Goal: Information Seeking & Learning: Compare options

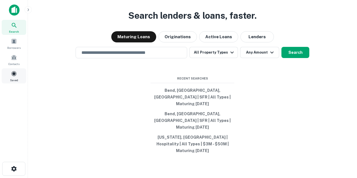
click at [12, 76] on span at bounding box center [14, 74] width 6 height 6
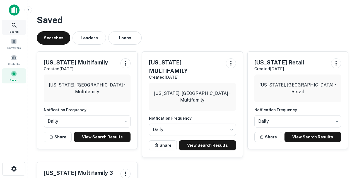
click at [14, 28] on icon at bounding box center [14, 25] width 7 height 7
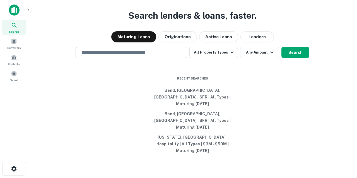
click at [107, 56] on input "text" at bounding box center [131, 52] width 107 height 6
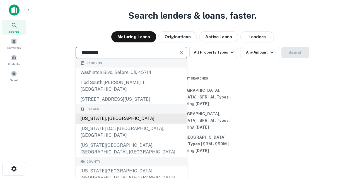
click at [102, 124] on div "[US_STATE], [GEOGRAPHIC_DATA]" at bounding box center [131, 119] width 111 height 10
type input "**********"
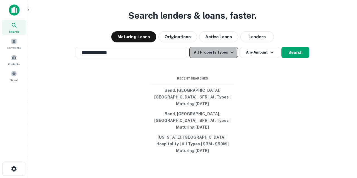
click at [211, 58] on button "All Property Types" at bounding box center [213, 52] width 49 height 11
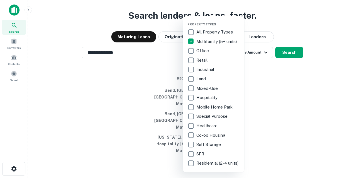
click at [255, 81] on div at bounding box center [178, 89] width 357 height 178
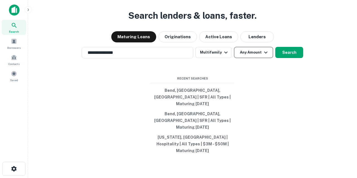
click at [252, 58] on button "Any Amount" at bounding box center [253, 52] width 39 height 11
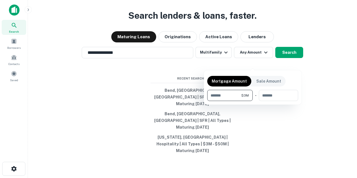
type input "*******"
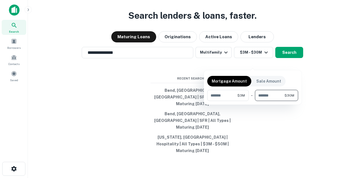
type input "********"
click at [284, 60] on div at bounding box center [178, 89] width 357 height 178
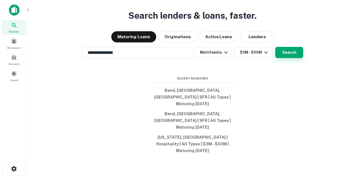
click at [284, 58] on button "Search" at bounding box center [289, 52] width 28 height 11
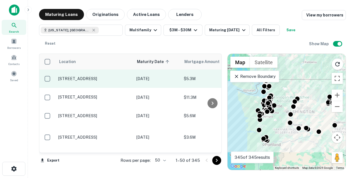
click at [83, 77] on p "[STREET_ADDRESS]" at bounding box center [94, 78] width 73 height 5
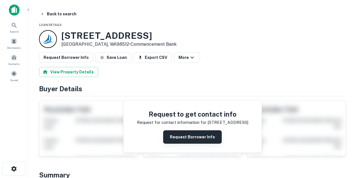
click at [181, 140] on button "Request Borrower Info" at bounding box center [192, 136] width 59 height 13
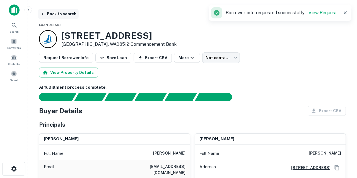
click at [61, 15] on button "Back to search" at bounding box center [58, 14] width 41 height 10
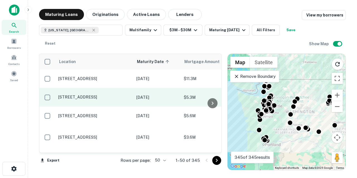
click at [105, 100] on p "[STREET_ADDRESS]" at bounding box center [94, 97] width 73 height 5
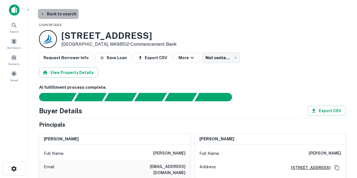
click at [58, 14] on button "Back to search" at bounding box center [58, 14] width 41 height 10
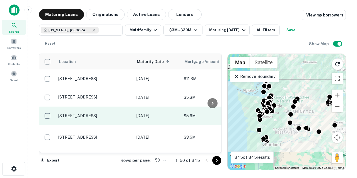
click at [95, 113] on p "[STREET_ADDRESS]" at bounding box center [94, 115] width 73 height 5
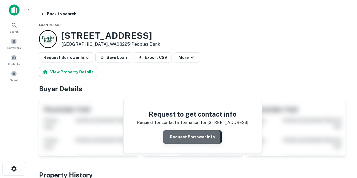
click at [181, 137] on button "Request Borrower Info" at bounding box center [192, 136] width 59 height 13
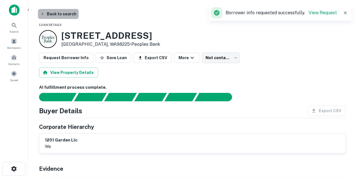
click at [67, 13] on button "Back to search" at bounding box center [58, 14] width 41 height 10
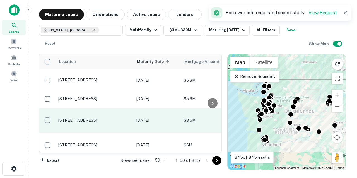
scroll to position [19, 0]
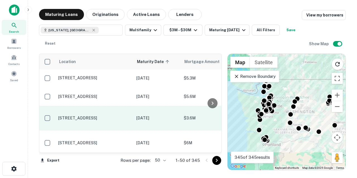
click at [92, 118] on p "[STREET_ADDRESS]" at bounding box center [94, 117] width 73 height 5
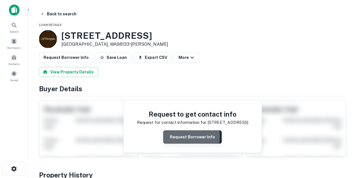
click at [175, 136] on button "Request Borrower Info" at bounding box center [192, 136] width 59 height 13
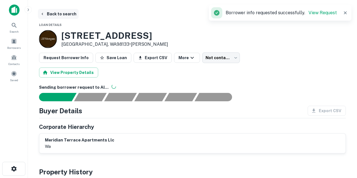
click at [67, 14] on button "Back to search" at bounding box center [58, 14] width 41 height 10
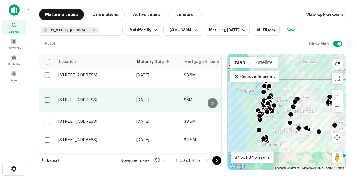
scroll to position [63, 0]
click at [101, 99] on p "[STREET_ADDRESS]" at bounding box center [94, 99] width 73 height 5
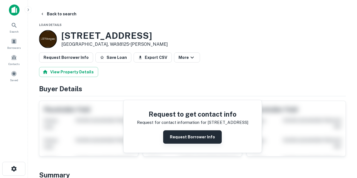
click at [186, 139] on button "Request Borrower Info" at bounding box center [192, 136] width 59 height 13
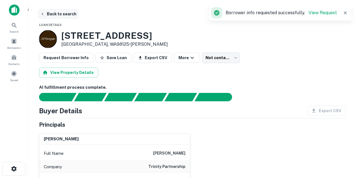
click at [59, 15] on button "Back to search" at bounding box center [58, 14] width 41 height 10
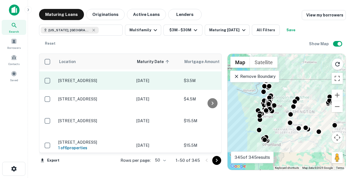
scroll to position [103, 0]
click at [97, 82] on p "[STREET_ADDRESS]" at bounding box center [94, 80] width 73 height 5
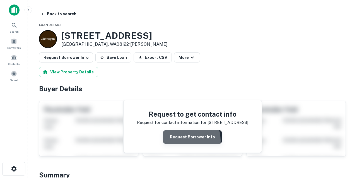
click at [182, 140] on button "Request Borrower Info" at bounding box center [192, 136] width 59 height 13
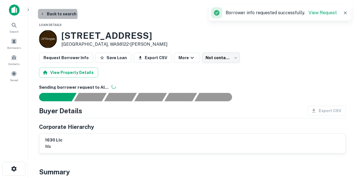
click at [54, 15] on button "Back to search" at bounding box center [58, 14] width 41 height 10
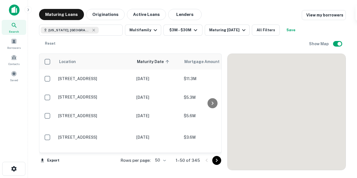
scroll to position [103, 0]
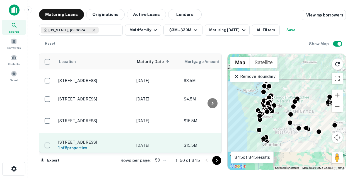
click at [105, 140] on p "[STREET_ADDRESS]" at bounding box center [94, 142] width 73 height 5
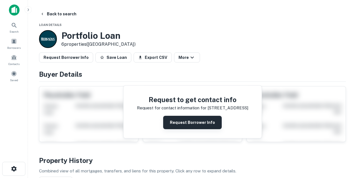
click at [182, 124] on button "Request Borrower Info" at bounding box center [192, 122] width 59 height 13
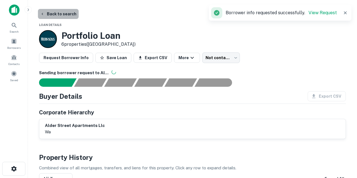
click at [63, 14] on button "Back to search" at bounding box center [58, 14] width 41 height 10
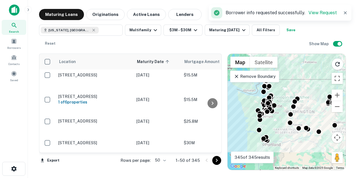
scroll to position [149, 0]
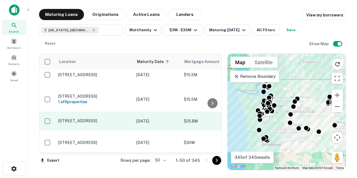
click at [99, 118] on p "[STREET_ADDRESS]" at bounding box center [94, 120] width 73 height 5
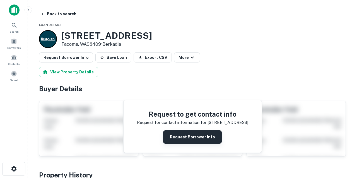
click at [182, 139] on button "Request Borrower Info" at bounding box center [192, 136] width 59 height 13
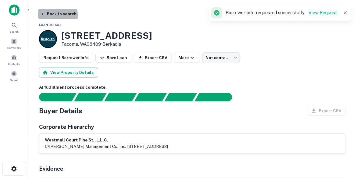
click at [57, 15] on button "Back to search" at bounding box center [58, 14] width 41 height 10
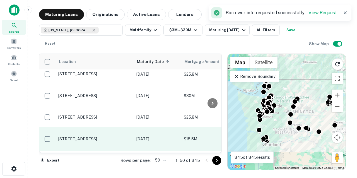
scroll to position [196, 0]
click at [98, 136] on p "[STREET_ADDRESS]" at bounding box center [94, 138] width 73 height 5
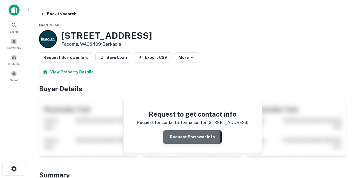
click at [182, 137] on button "Request Borrower Info" at bounding box center [192, 136] width 59 height 13
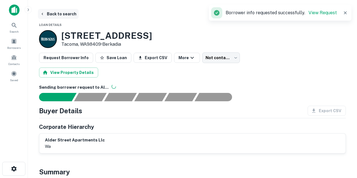
click at [57, 14] on button "Back to search" at bounding box center [58, 14] width 41 height 10
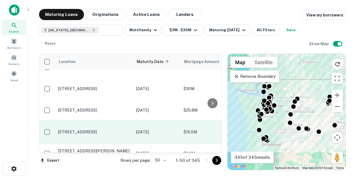
scroll to position [215, 0]
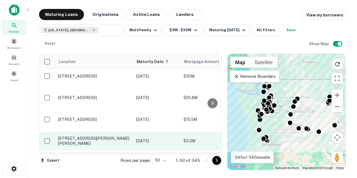
click at [89, 136] on p "[STREET_ADDRESS][PERSON_NAME][PERSON_NAME]" at bounding box center [94, 141] width 73 height 10
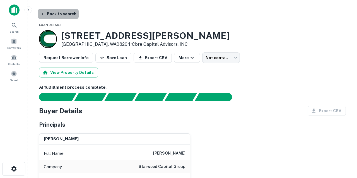
click at [59, 13] on button "Back to search" at bounding box center [58, 14] width 41 height 10
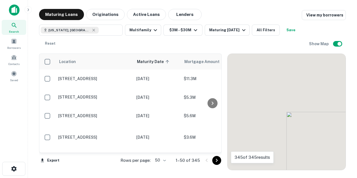
scroll to position [215, 0]
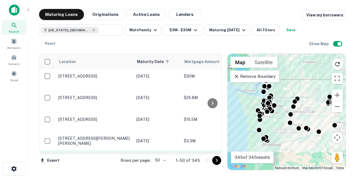
click at [88, 154] on p "[STREET_ADDRESS]" at bounding box center [94, 156] width 73 height 5
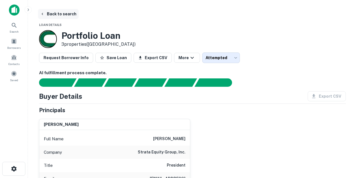
click at [60, 15] on button "Back to search" at bounding box center [58, 14] width 41 height 10
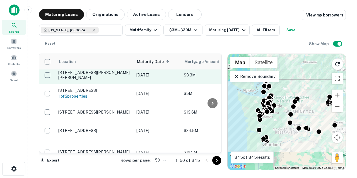
scroll to position [275, 0]
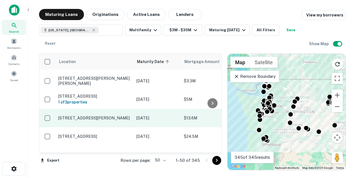
click at [90, 115] on p "[STREET_ADDRESS][PERSON_NAME]" at bounding box center [94, 117] width 73 height 5
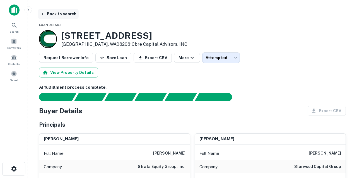
click at [57, 14] on button "Back to search" at bounding box center [58, 14] width 41 height 10
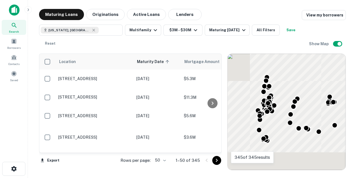
scroll to position [275, 0]
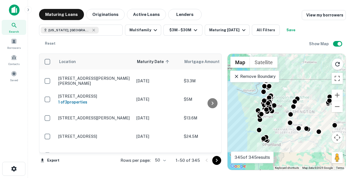
click at [90, 167] on p "[STREET_ADDRESS][PERSON_NAME][PERSON_NAME]" at bounding box center [94, 172] width 73 height 10
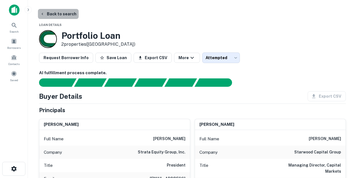
click at [60, 15] on button "Back to search" at bounding box center [58, 14] width 41 height 10
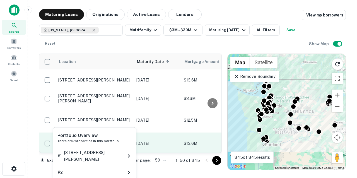
scroll to position [317, 0]
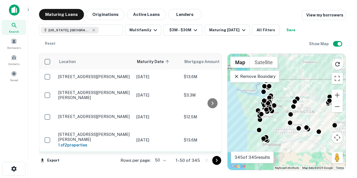
click at [82, 158] on p "[STREET_ADDRESS][PERSON_NAME]" at bounding box center [94, 160] width 73 height 5
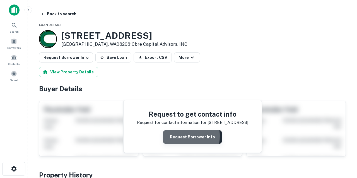
click at [174, 136] on button "Request Borrower Info" at bounding box center [192, 136] width 59 height 13
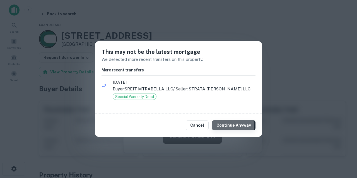
click at [222, 126] on button "Continue Anyway" at bounding box center [234, 125] width 44 height 10
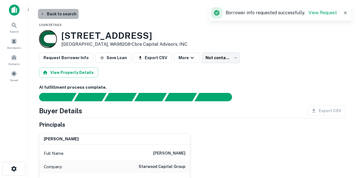
click at [65, 14] on button "Back to search" at bounding box center [58, 14] width 41 height 10
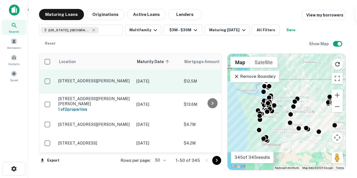
scroll to position [354, 0]
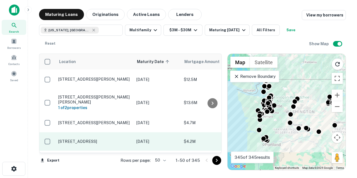
click at [95, 139] on p "[STREET_ADDRESS]" at bounding box center [94, 141] width 73 height 5
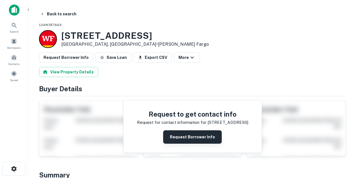
click at [190, 136] on button "Request Borrower Info" at bounding box center [192, 136] width 59 height 13
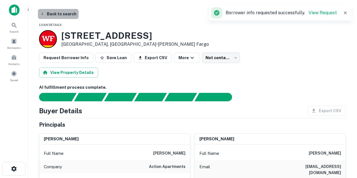
click at [61, 15] on button "Back to search" at bounding box center [58, 14] width 41 height 10
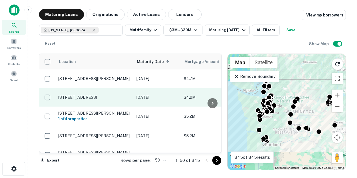
scroll to position [404, 0]
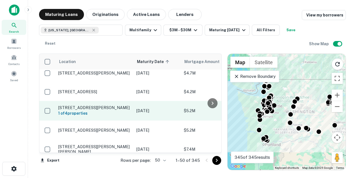
click at [97, 105] on p "[STREET_ADDRESS][PERSON_NAME]" at bounding box center [94, 107] width 73 height 5
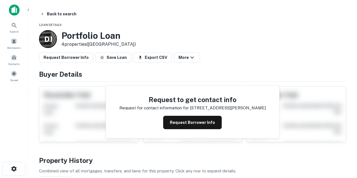
click at [182, 125] on button "Request Borrower Info" at bounding box center [192, 122] width 59 height 13
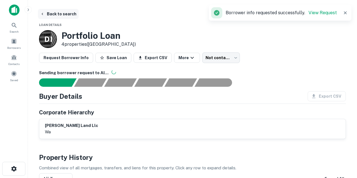
click at [59, 15] on button "Back to search" at bounding box center [58, 14] width 41 height 10
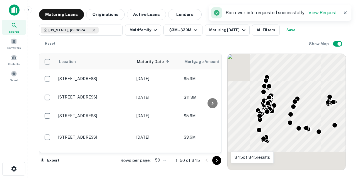
scroll to position [404, 0]
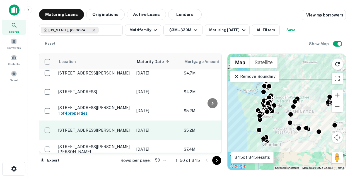
click at [93, 128] on p "[STREET_ADDRESS][PERSON_NAME]" at bounding box center [94, 130] width 73 height 5
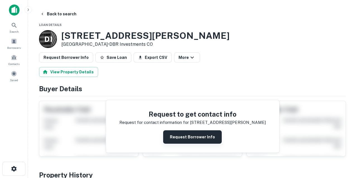
click at [182, 141] on button "Request Borrower Info" at bounding box center [192, 136] width 59 height 13
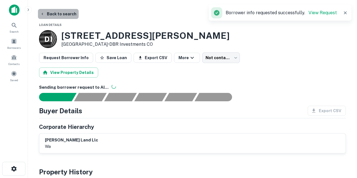
click at [64, 13] on button "Back to search" at bounding box center [58, 14] width 41 height 10
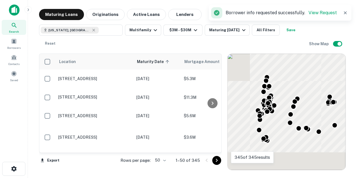
scroll to position [404, 0]
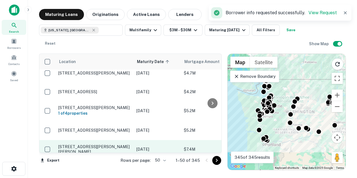
click at [103, 140] on td "[STREET_ADDRESS][PERSON_NAME][PERSON_NAME]" at bounding box center [95, 149] width 78 height 18
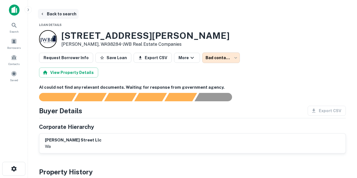
click at [57, 14] on button "Back to search" at bounding box center [58, 14] width 41 height 10
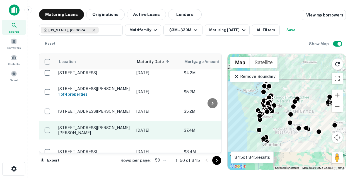
scroll to position [425, 0]
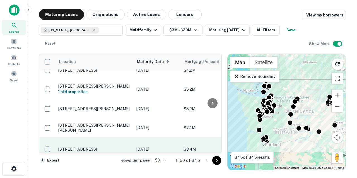
click at [102, 147] on p "[STREET_ADDRESS]" at bounding box center [94, 149] width 73 height 5
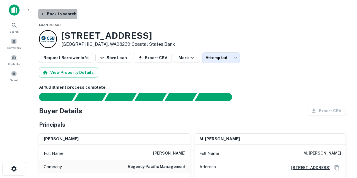
click at [57, 14] on button "Back to search" at bounding box center [58, 14] width 41 height 10
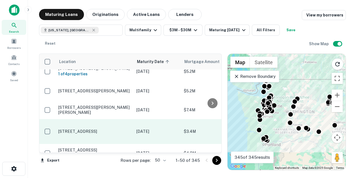
scroll to position [447, 0]
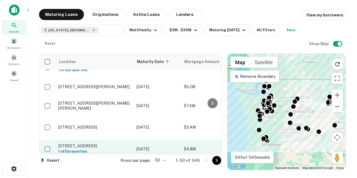
click at [91, 143] on p "[STREET_ADDRESS]" at bounding box center [94, 145] width 73 height 5
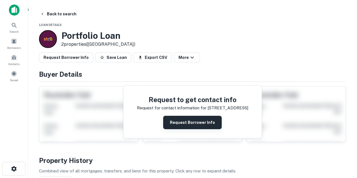
click at [170, 120] on button "Request Borrower Info" at bounding box center [192, 122] width 59 height 13
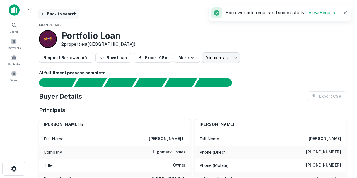
click at [57, 13] on button "Back to search" at bounding box center [58, 14] width 41 height 10
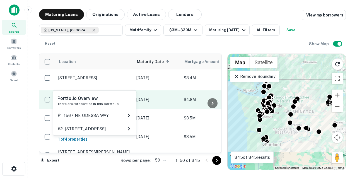
scroll to position [497, 0]
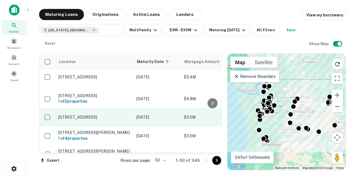
click at [95, 115] on p "[STREET_ADDRESS]" at bounding box center [94, 117] width 73 height 5
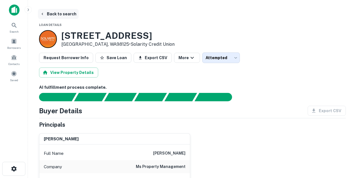
click at [59, 13] on button "Back to search" at bounding box center [58, 14] width 41 height 10
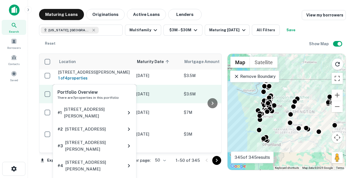
scroll to position [558, 0]
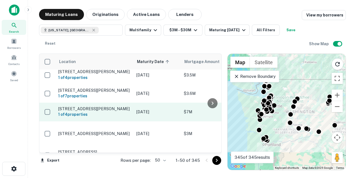
click at [97, 106] on p "[STREET_ADDRESS][PERSON_NAME]" at bounding box center [94, 108] width 73 height 5
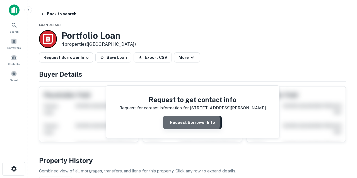
click at [190, 122] on button "Request Borrower Info" at bounding box center [192, 122] width 59 height 13
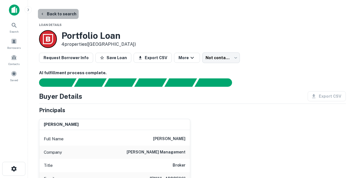
click at [63, 15] on button "Back to search" at bounding box center [58, 14] width 41 height 10
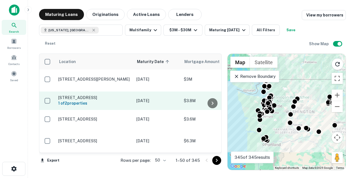
scroll to position [613, 0]
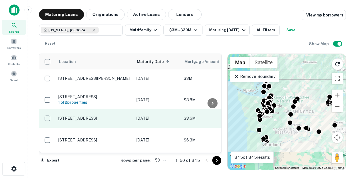
click at [110, 109] on td "[STREET_ADDRESS]" at bounding box center [95, 118] width 78 height 18
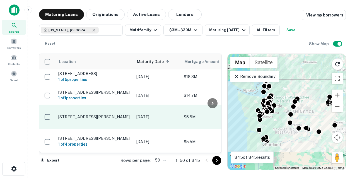
click at [100, 114] on p "[STREET_ADDRESS][PERSON_NAME]" at bounding box center [94, 116] width 73 height 5
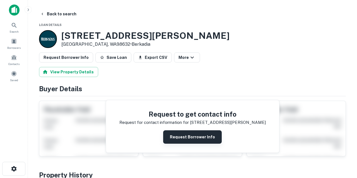
click at [175, 142] on button "Request Borrower Info" at bounding box center [192, 136] width 59 height 13
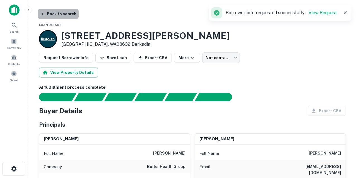
click at [67, 16] on button "Back to search" at bounding box center [58, 14] width 41 height 10
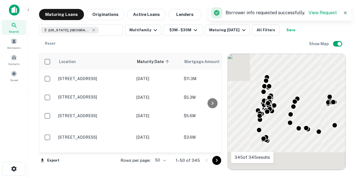
scroll to position [815, 0]
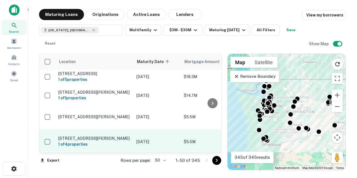
click at [83, 136] on p "[STREET_ADDRESS][PERSON_NAME]" at bounding box center [94, 138] width 73 height 5
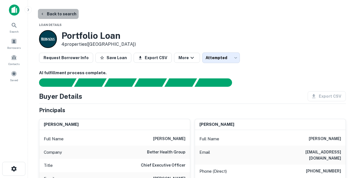
click at [63, 14] on button "Back to search" at bounding box center [58, 14] width 41 height 10
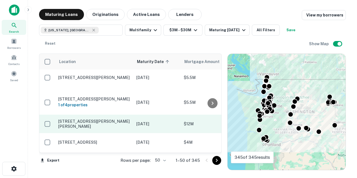
scroll to position [855, 0]
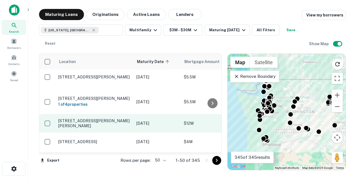
click at [86, 118] on p "[STREET_ADDRESS][PERSON_NAME][PERSON_NAME]" at bounding box center [94, 123] width 73 height 10
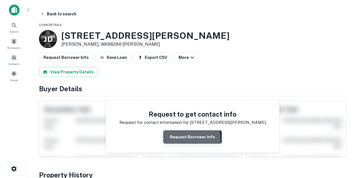
click at [180, 140] on button "Request Borrower Info" at bounding box center [192, 136] width 59 height 13
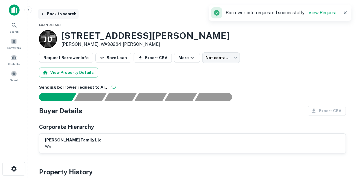
click at [68, 14] on button "Back to search" at bounding box center [58, 14] width 41 height 10
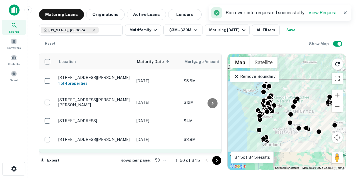
scroll to position [878, 0]
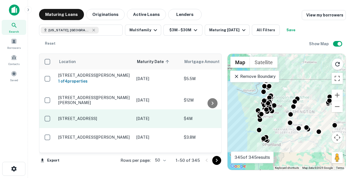
click at [97, 116] on p "[STREET_ADDRESS]" at bounding box center [94, 118] width 73 height 5
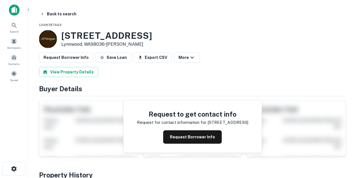
click at [174, 133] on button "Request Borrower Info" at bounding box center [192, 136] width 59 height 13
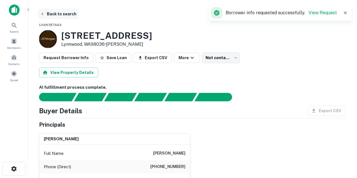
click at [59, 14] on button "Back to search" at bounding box center [58, 14] width 41 height 10
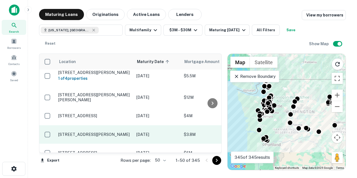
scroll to position [882, 0]
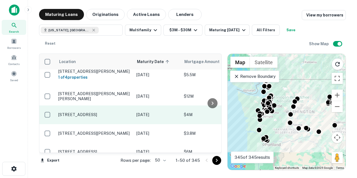
click at [92, 112] on p "[STREET_ADDRESS]" at bounding box center [94, 114] width 73 height 5
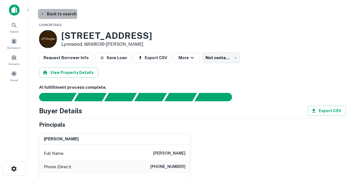
click at [57, 14] on button "Back to search" at bounding box center [58, 14] width 41 height 10
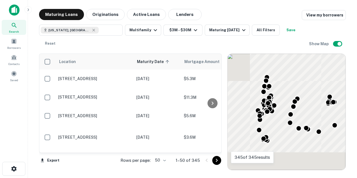
scroll to position [882, 0]
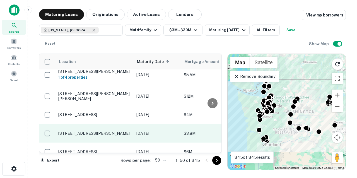
click at [87, 131] on p "[STREET_ADDRESS][PERSON_NAME]" at bounding box center [94, 133] width 73 height 5
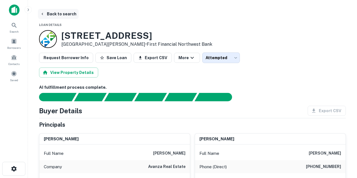
click at [64, 15] on button "Back to search" at bounding box center [58, 14] width 41 height 10
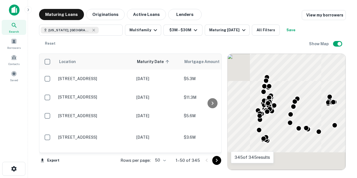
scroll to position [882, 0]
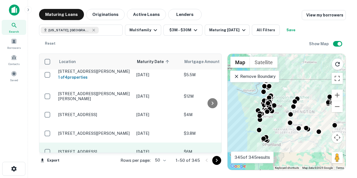
click at [93, 149] on p "[STREET_ADDRESS]" at bounding box center [94, 151] width 73 height 5
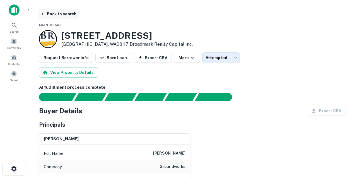
click at [64, 16] on button "Back to search" at bounding box center [58, 14] width 41 height 10
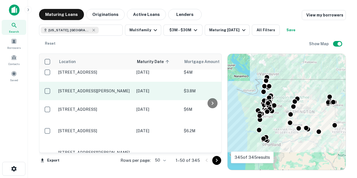
scroll to position [924, 0]
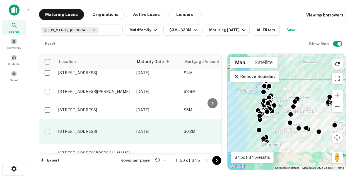
click at [95, 129] on p "[STREET_ADDRESS]" at bounding box center [94, 131] width 73 height 5
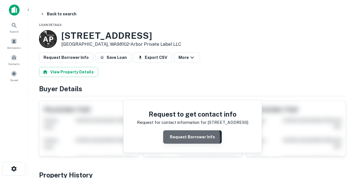
click at [178, 138] on button "Request Borrower Info" at bounding box center [192, 136] width 59 height 13
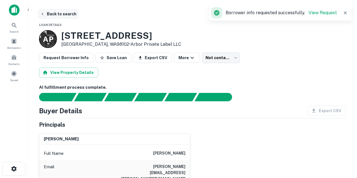
click at [60, 17] on button "Back to search" at bounding box center [58, 14] width 41 height 10
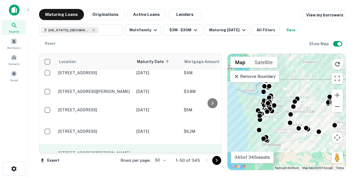
click at [97, 151] on p "[STREET_ADDRESS][PERSON_NAME]" at bounding box center [94, 153] width 73 height 5
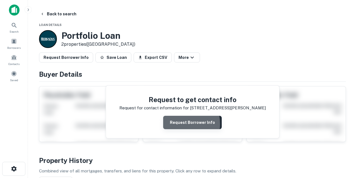
click at [177, 124] on button "Request Borrower Info" at bounding box center [192, 122] width 59 height 13
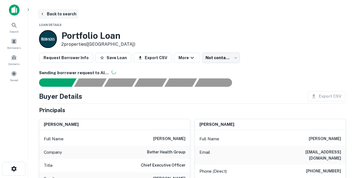
click at [65, 13] on button "Back to search" at bounding box center [58, 14] width 41 height 10
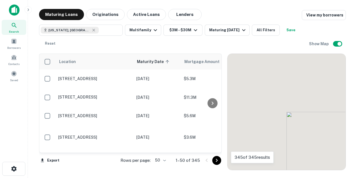
scroll to position [924, 0]
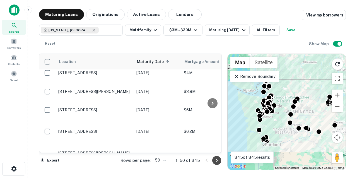
click at [217, 160] on icon "Go to next page" at bounding box center [217, 160] width 2 height 3
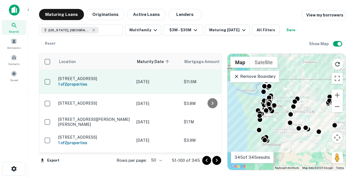
click at [117, 78] on p "10108 E Appleway Ave Spokane Valley, WA99206" at bounding box center [94, 78] width 73 height 5
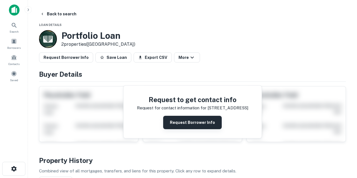
click at [182, 121] on button "Request Borrower Info" at bounding box center [192, 122] width 59 height 13
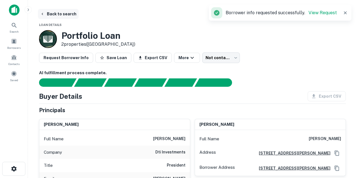
click at [67, 13] on button "Back to search" at bounding box center [58, 14] width 41 height 10
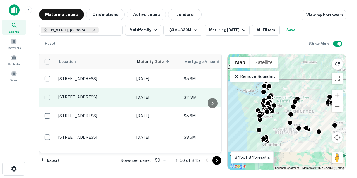
click at [87, 98] on p "[STREET_ADDRESS]" at bounding box center [94, 97] width 73 height 5
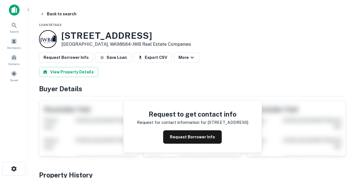
click at [179, 135] on button "Request Borrower Info" at bounding box center [192, 136] width 59 height 13
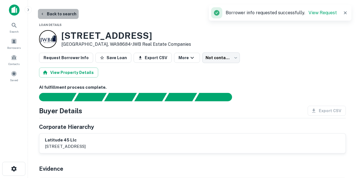
click at [68, 14] on button "Back to search" at bounding box center [58, 14] width 41 height 10
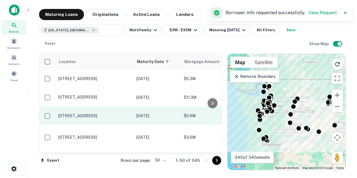
click at [103, 113] on p "[STREET_ADDRESS]" at bounding box center [94, 115] width 73 height 5
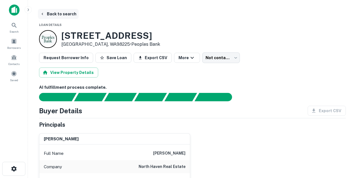
click at [55, 13] on button "Back to search" at bounding box center [58, 14] width 41 height 10
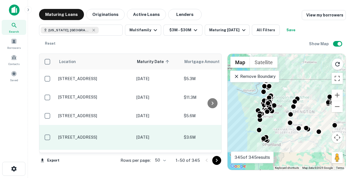
click at [93, 137] on p "[STREET_ADDRESS]" at bounding box center [94, 137] width 73 height 5
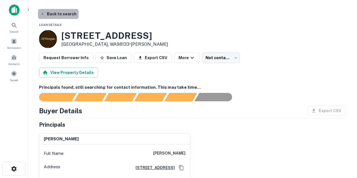
click at [64, 14] on button "Back to search" at bounding box center [58, 14] width 41 height 10
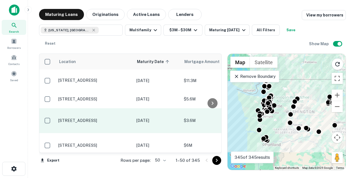
scroll to position [25, 0]
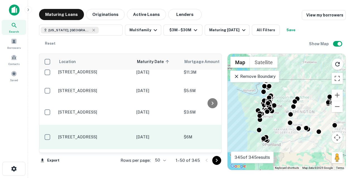
click at [102, 141] on td "[STREET_ADDRESS]" at bounding box center [95, 137] width 78 height 25
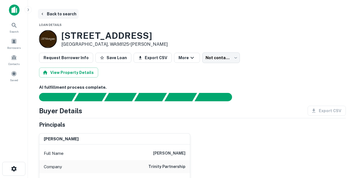
click at [63, 14] on button "Back to search" at bounding box center [58, 14] width 41 height 10
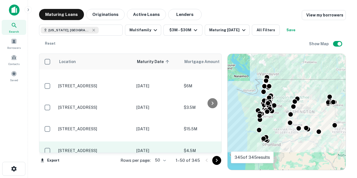
scroll to position [77, 0]
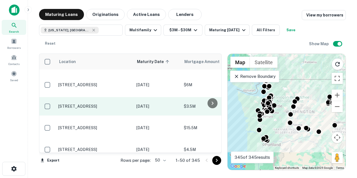
click at [98, 105] on p "[STREET_ADDRESS]" at bounding box center [94, 106] width 73 height 5
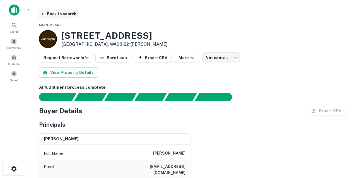
click at [55, 11] on button "Back to search" at bounding box center [58, 14] width 41 height 10
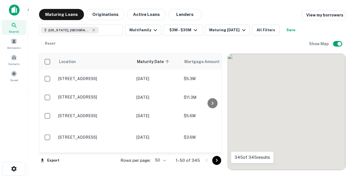
scroll to position [77, 0]
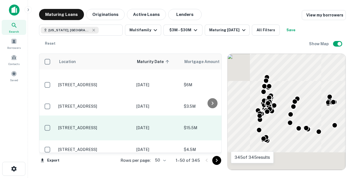
click at [91, 125] on p "[STREET_ADDRESS]" at bounding box center [94, 127] width 73 height 5
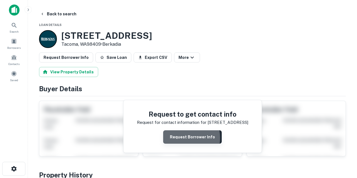
click at [177, 138] on button "Request Borrower Info" at bounding box center [192, 136] width 59 height 13
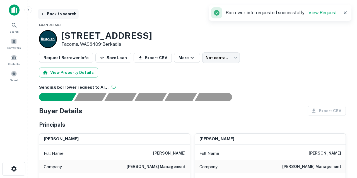
click at [67, 12] on button "Back to search" at bounding box center [58, 14] width 41 height 10
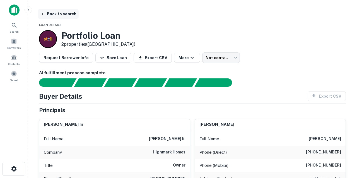
click at [66, 14] on button "Back to search" at bounding box center [58, 14] width 41 height 10
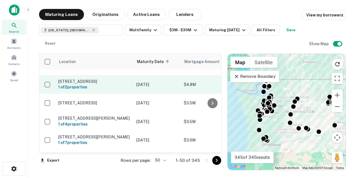
scroll to position [512, 0]
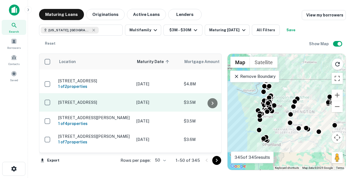
click at [96, 100] on p "[STREET_ADDRESS]" at bounding box center [94, 102] width 73 height 5
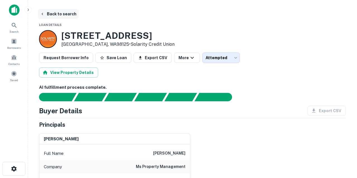
click at [58, 11] on button "Back to search" at bounding box center [58, 14] width 41 height 10
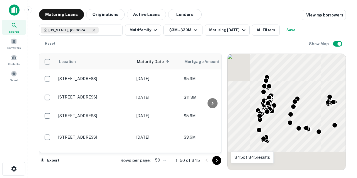
scroll to position [512, 0]
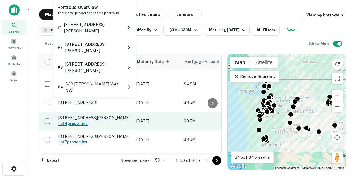
click at [95, 120] on h6 "1 of 4 properties" at bounding box center [94, 123] width 73 height 6
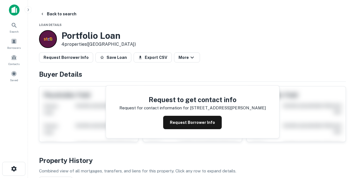
click at [177, 125] on button "Request Borrower Info" at bounding box center [192, 122] width 59 height 13
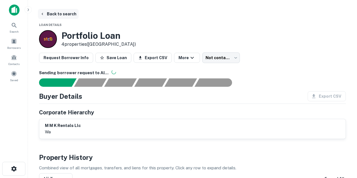
click at [61, 15] on button "Back to search" at bounding box center [58, 14] width 41 height 10
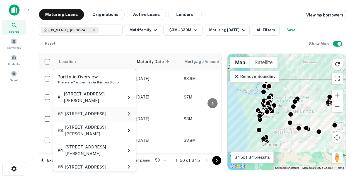
click at [127, 110] on icon at bounding box center [129, 113] width 7 height 7
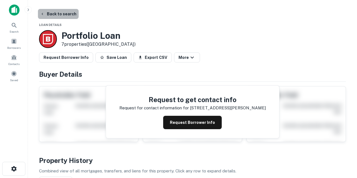
click at [63, 15] on button "Back to search" at bounding box center [58, 14] width 41 height 10
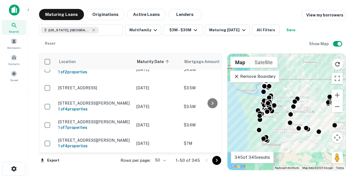
scroll to position [527, 0]
